Goal: Contribute content: Add original content to the website for others to see

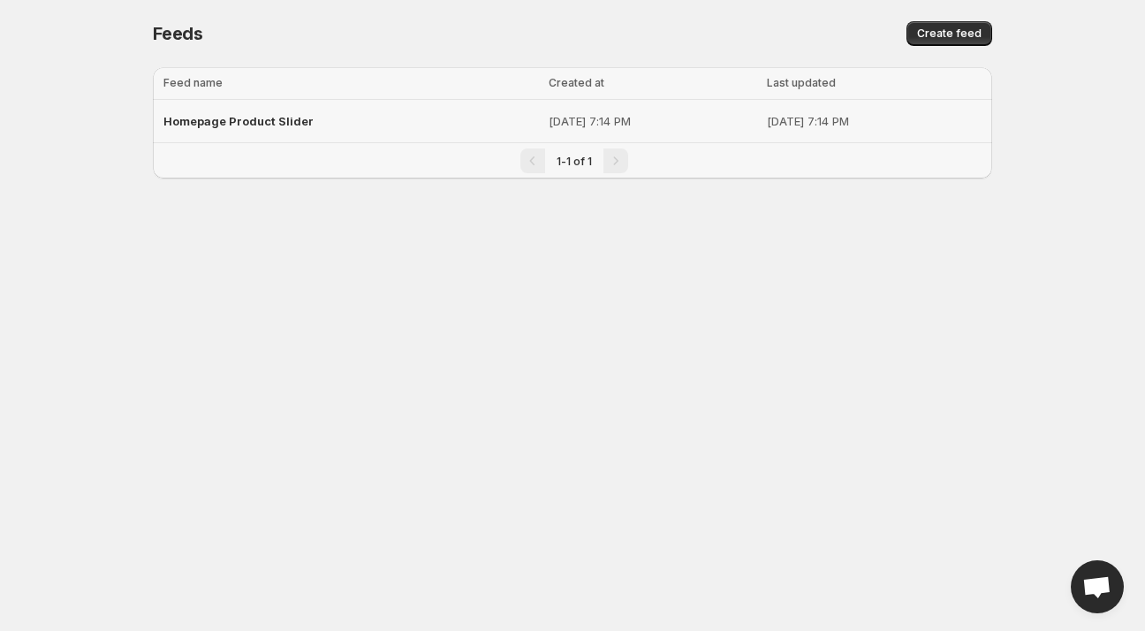
click at [697, 112] on p "[DATE] 7:14 PM" at bounding box center [653, 121] width 208 height 18
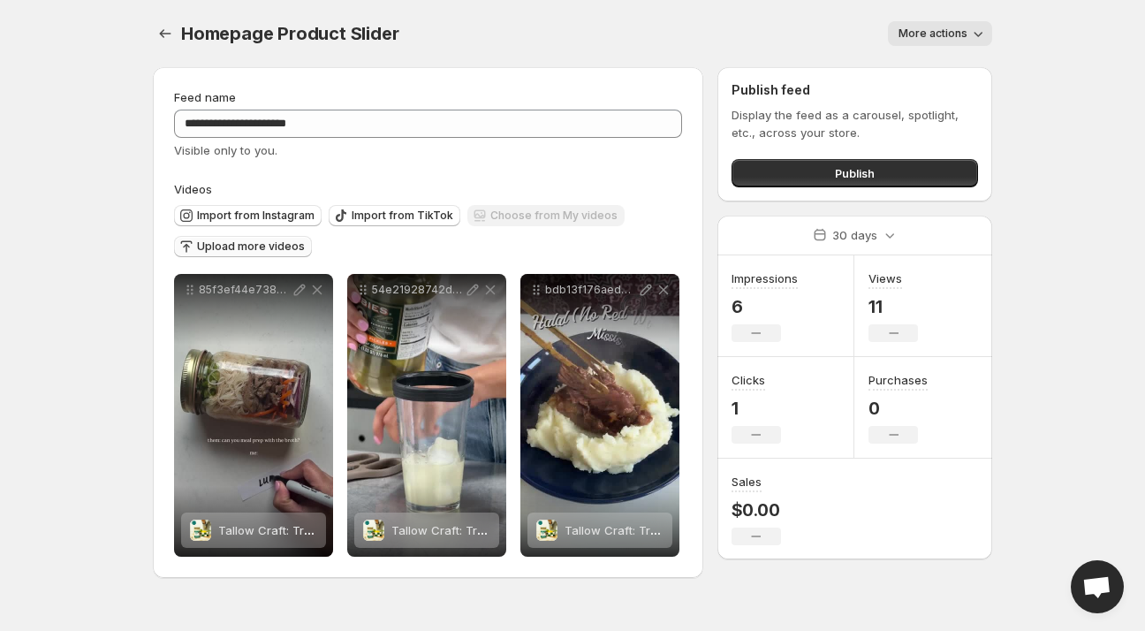
click at [274, 246] on span "Upload more videos" at bounding box center [251, 246] width 108 height 14
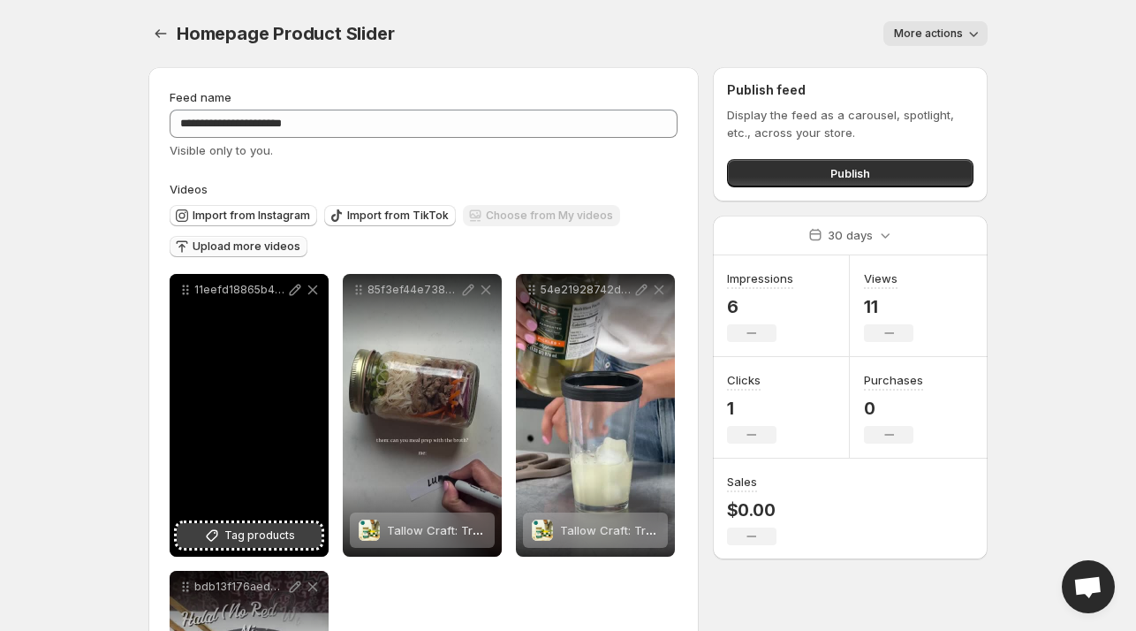
click at [273, 534] on span "Tag products" at bounding box center [259, 536] width 71 height 18
